Goal: Find specific page/section: Find specific page/section

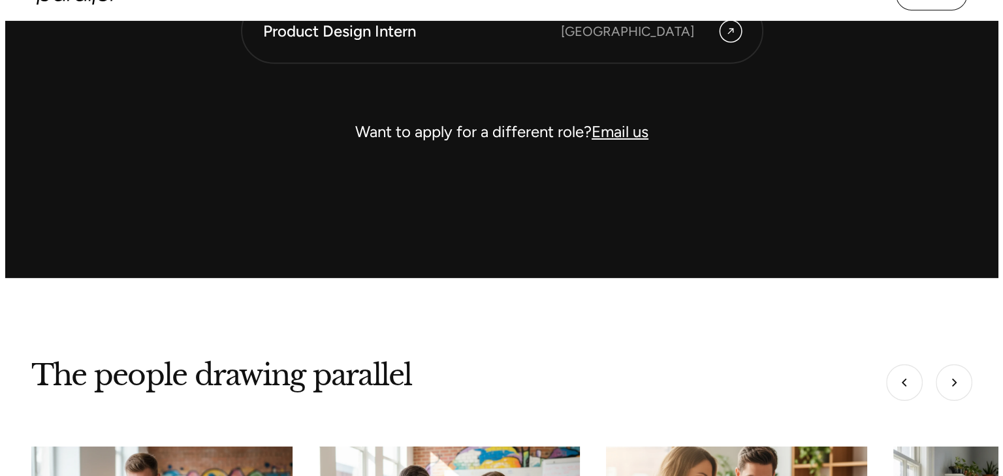
scroll to position [3722, 0]
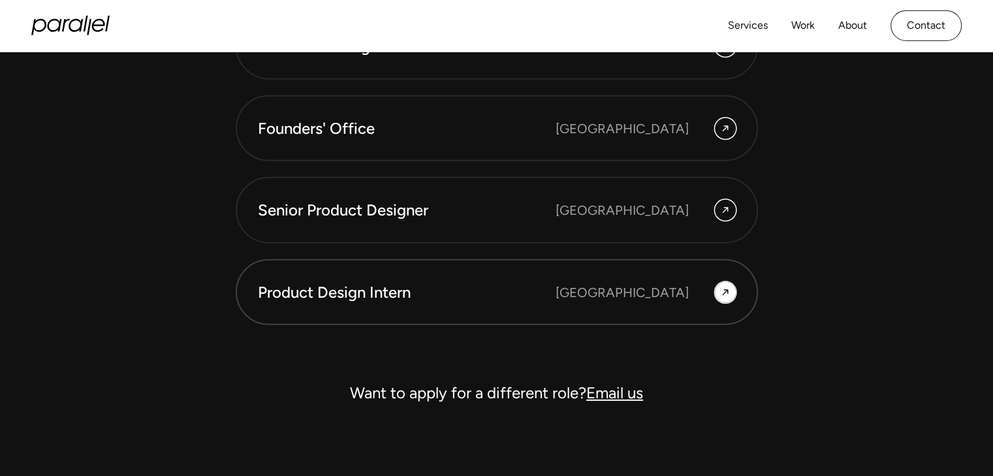
click at [710, 298] on div "Bangalore" at bounding box center [646, 292] width 180 height 21
click at [42, 18] on icon "home" at bounding box center [70, 26] width 78 height 20
